Goal: Find specific page/section: Find specific page/section

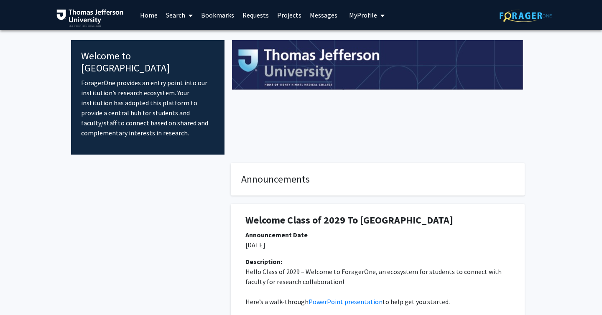
click at [178, 16] on link "Search" at bounding box center [179, 14] width 35 height 29
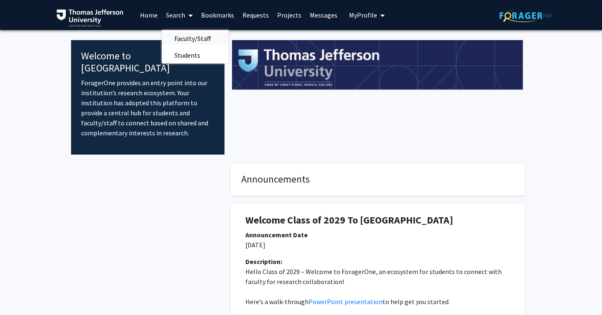
click at [182, 38] on span "Faculty/Staff" at bounding box center [193, 38] width 62 height 17
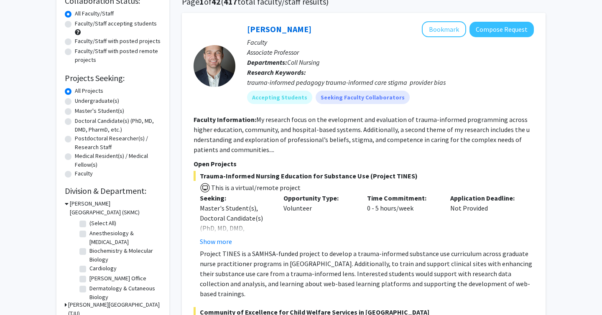
scroll to position [125, 0]
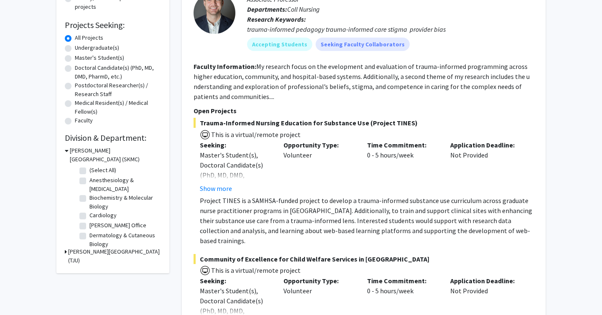
click at [92, 49] on label "Undergraduate(s)" at bounding box center [97, 48] width 44 height 9
click at [80, 49] on input "Undergraduate(s)" at bounding box center [77, 46] width 5 height 5
radio input "true"
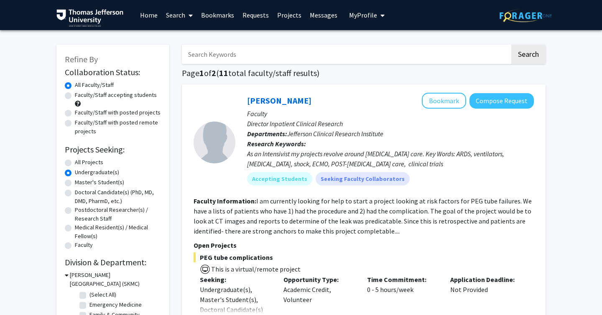
click at [110, 182] on label "Master's Student(s)" at bounding box center [99, 182] width 49 height 9
click at [80, 182] on input "Master's Student(s)" at bounding box center [77, 180] width 5 height 5
radio input "true"
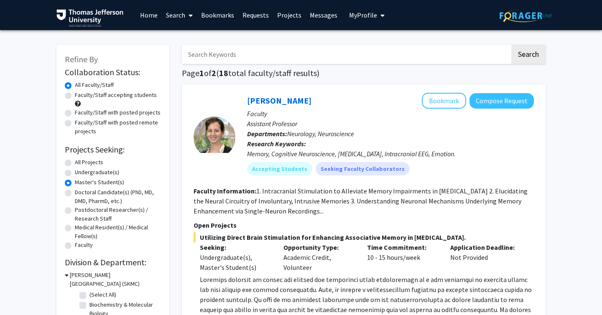
click at [105, 195] on label "Doctoral Candidate(s) (PhD, MD, DMD, PharmD, etc.)" at bounding box center [118, 197] width 86 height 18
click at [80, 194] on input "Doctoral Candidate(s) (PhD, MD, DMD, PharmD, etc.)" at bounding box center [77, 190] width 5 height 5
radio input "true"
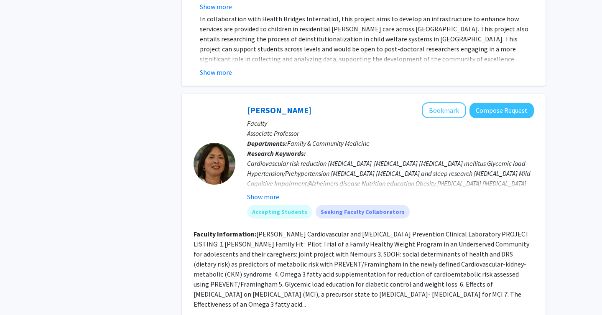
scroll to position [443, 0]
